Goal: Find specific page/section

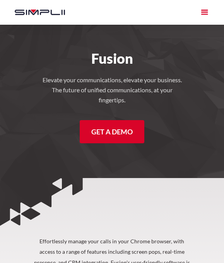
click at [204, 11] on div "menu" at bounding box center [204, 12] width 11 height 11
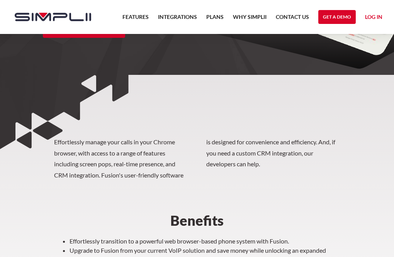
scroll to position [193, 0]
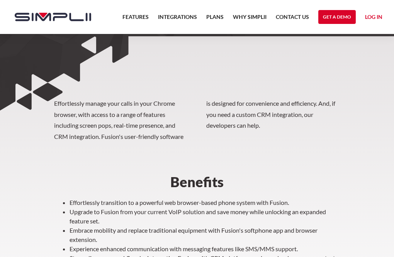
click at [223, 17] on link "Log in" at bounding box center [373, 18] width 17 height 12
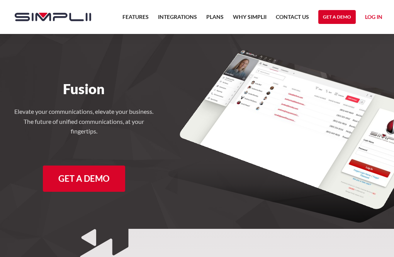
click at [375, 17] on link "Log in" at bounding box center [373, 18] width 17 height 12
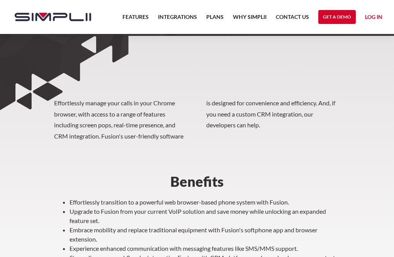
scroll to position [232, 0]
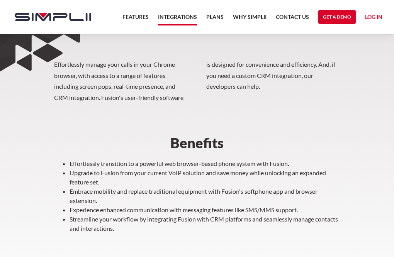
click at [177, 19] on link "Integrations" at bounding box center [177, 18] width 39 height 13
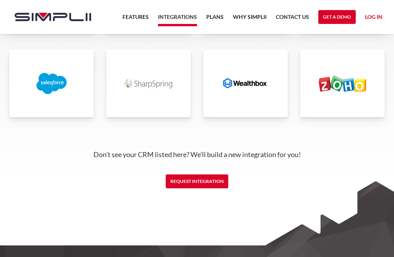
scroll to position [1980, 0]
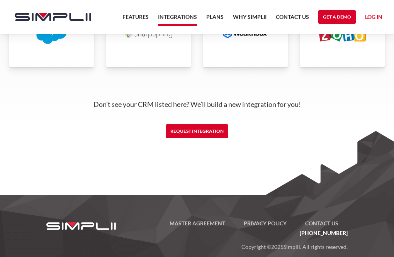
click at [176, 104] on p "Don’t see your CRM listed here? We’ll build a new integration for you!" at bounding box center [197, 104] width 380 height 9
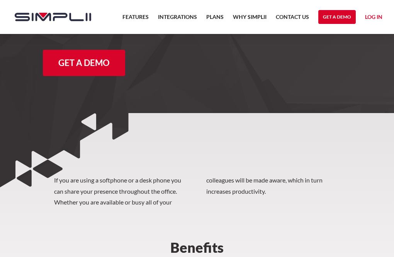
scroll to position [232, 0]
